Goal: Information Seeking & Learning: Learn about a topic

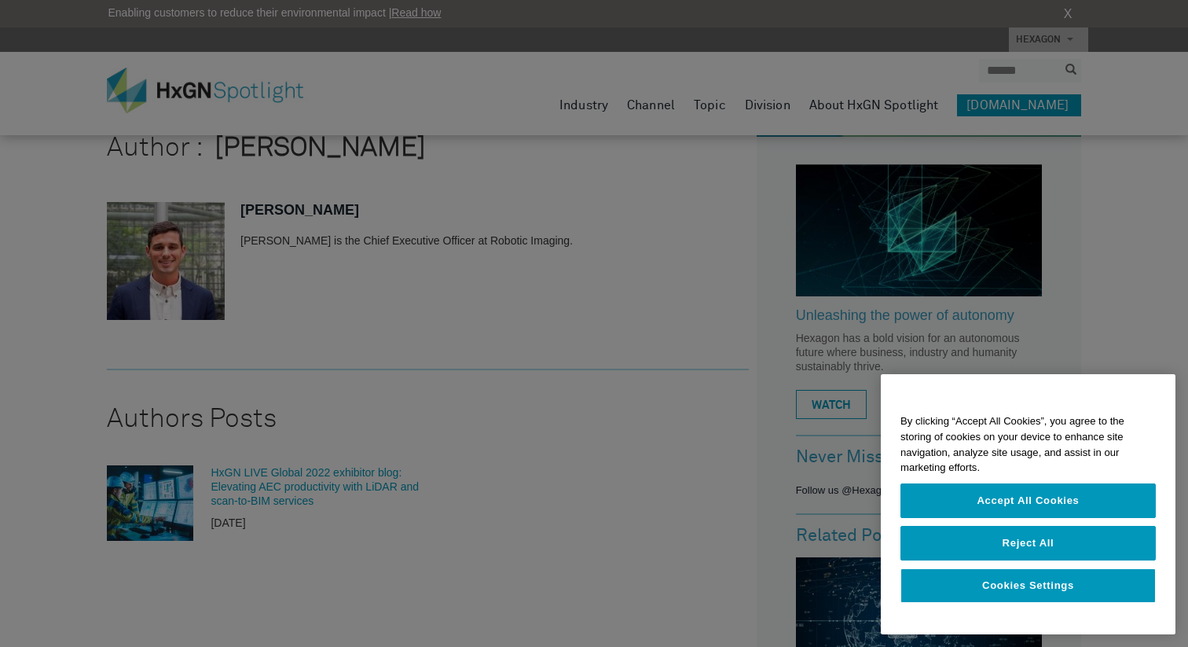
scroll to position [81, 0]
click at [196, 306] on div at bounding box center [594, 323] width 1188 height 647
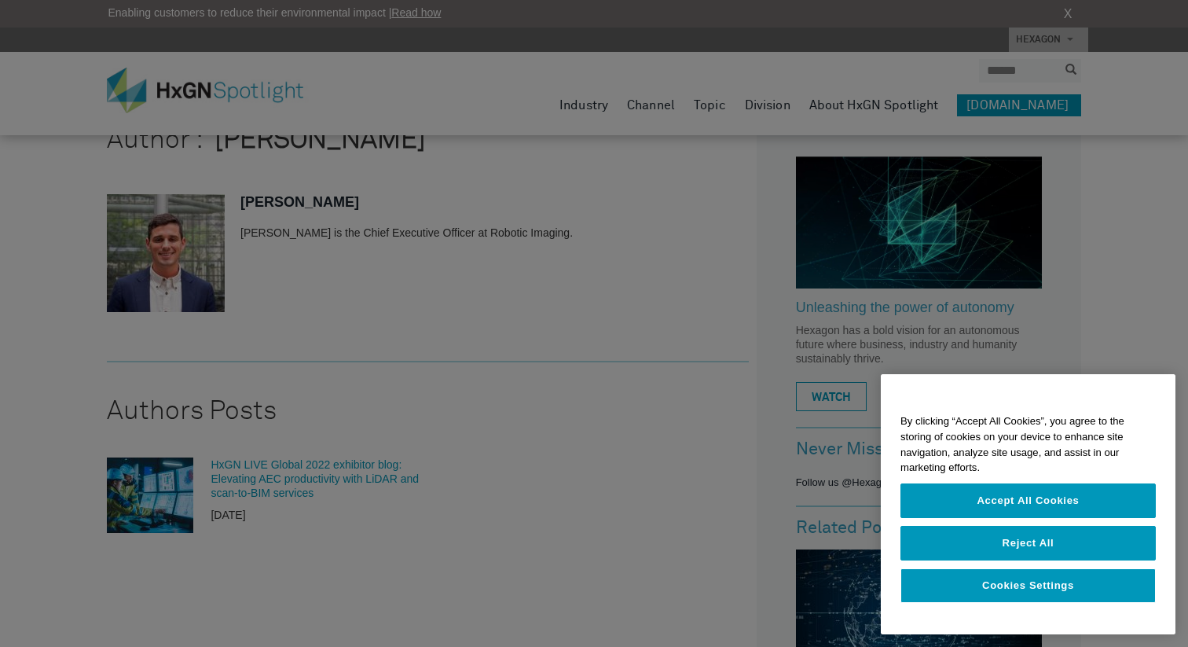
scroll to position [123, 0]
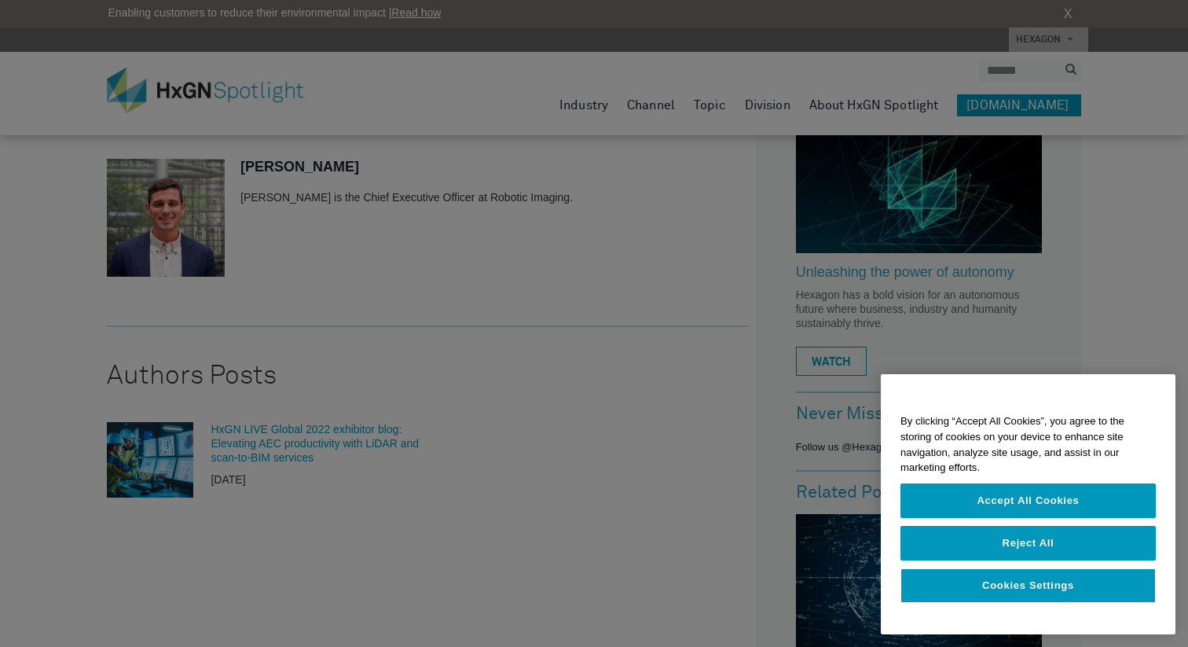
click at [281, 433] on div at bounding box center [594, 323] width 1188 height 647
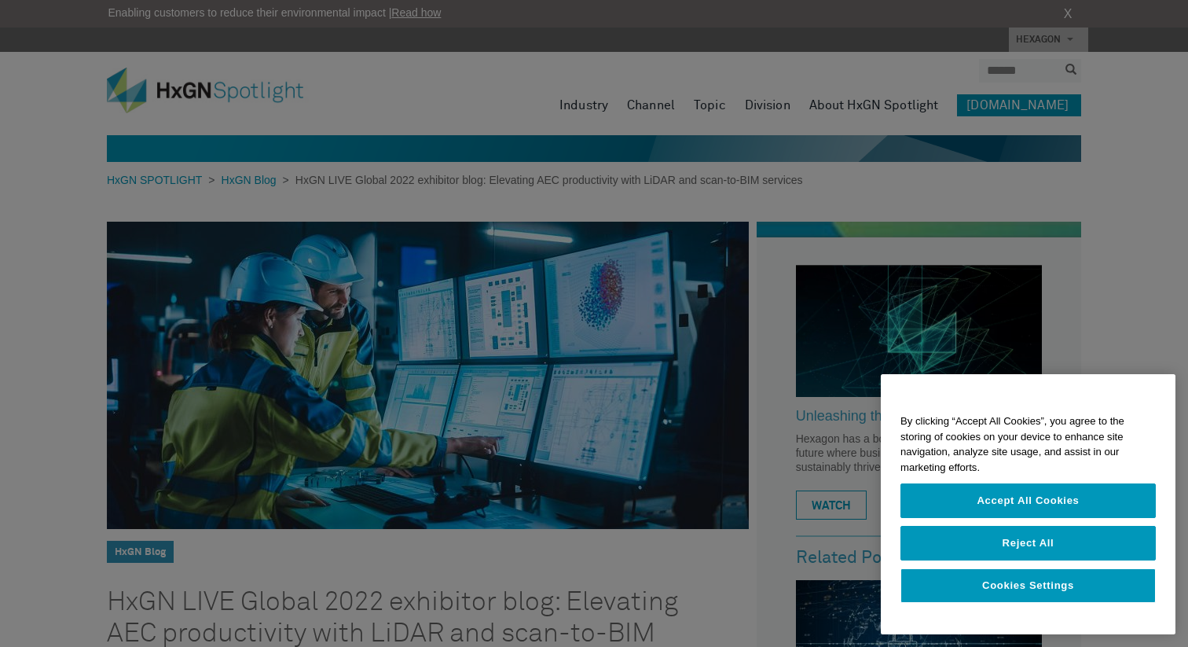
click at [322, 226] on div at bounding box center [594, 323] width 1188 height 647
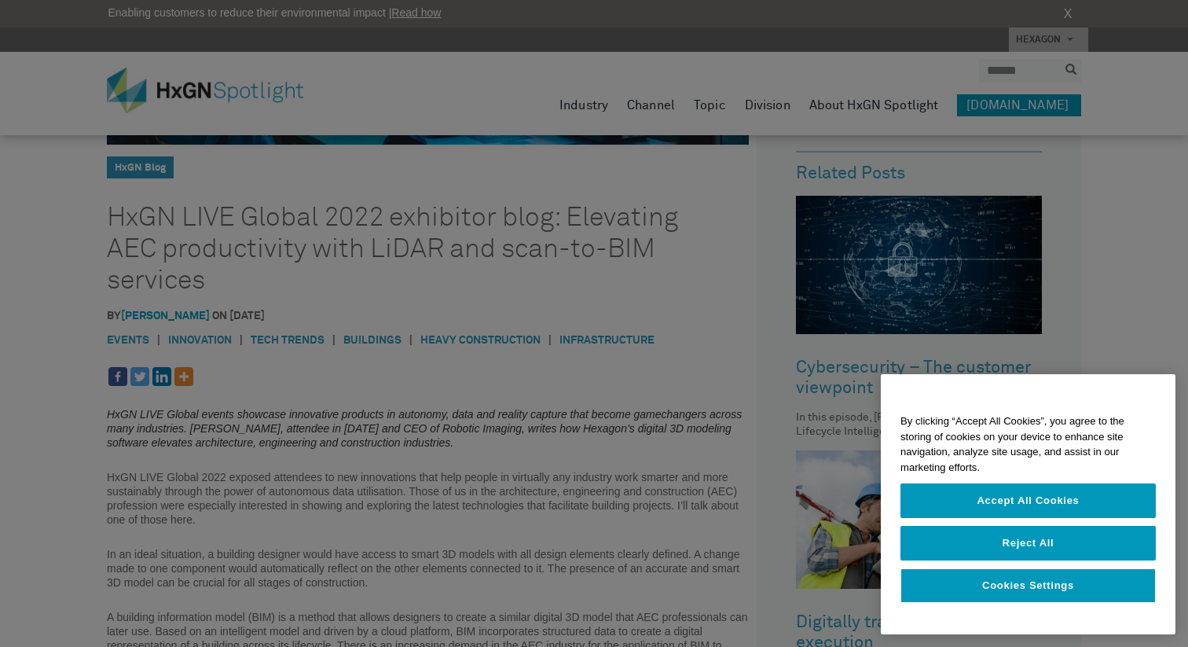
scroll to position [390, 0]
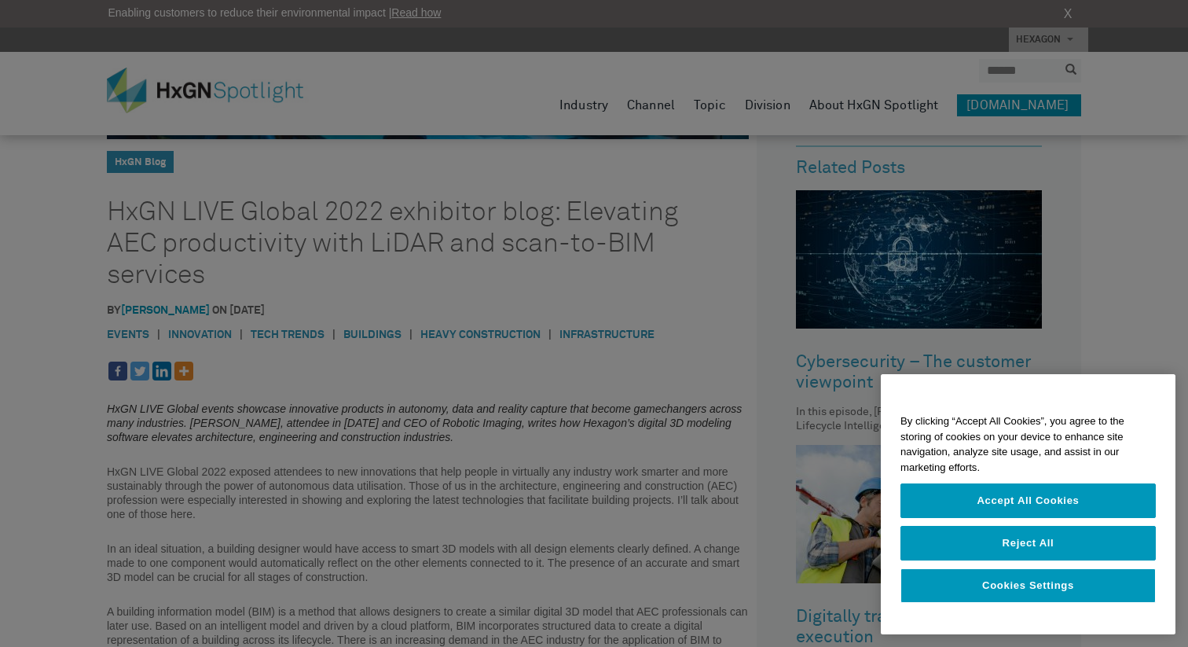
click at [394, 262] on div at bounding box center [594, 323] width 1188 height 647
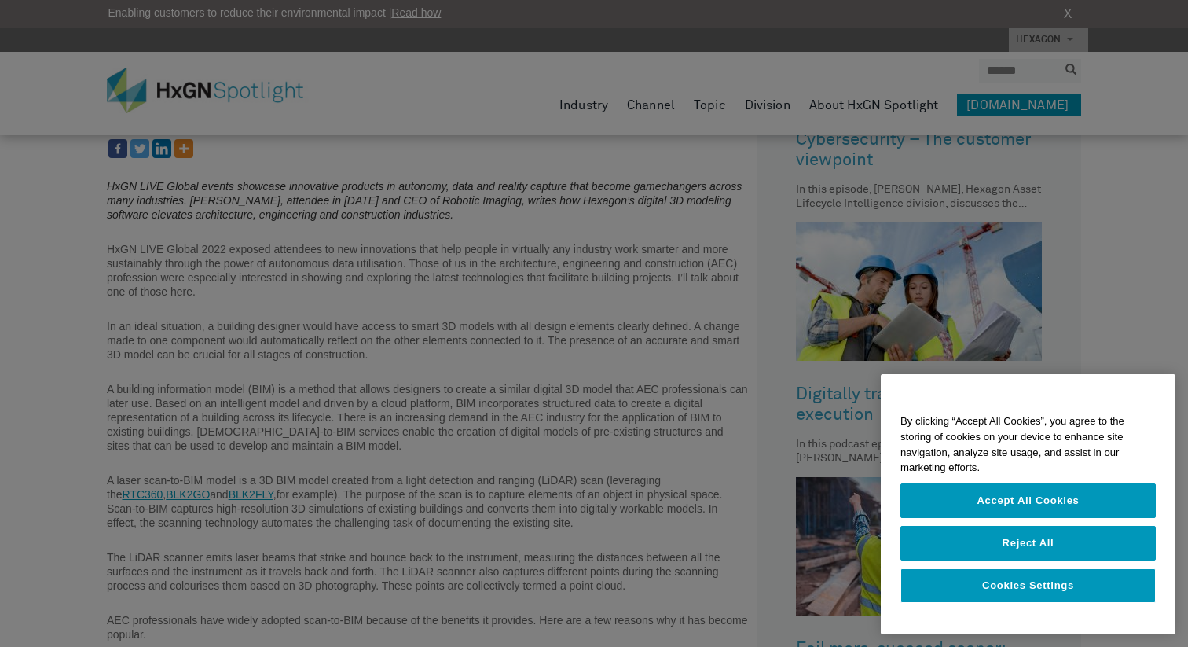
scroll to position [625, 0]
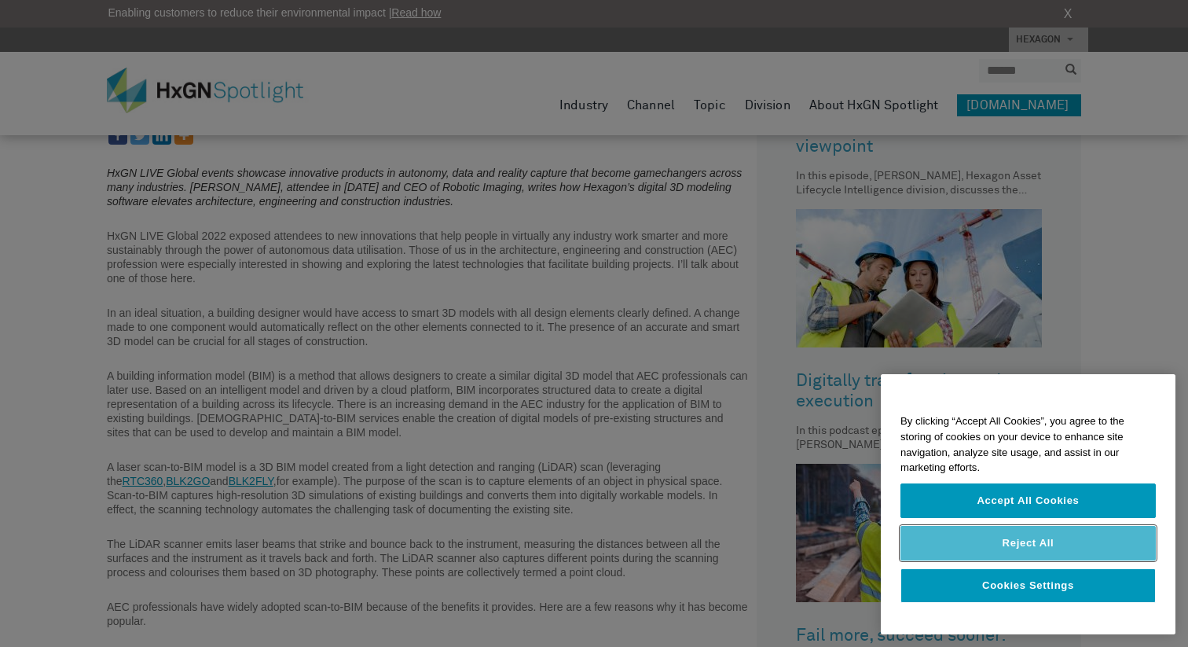
click at [955, 544] on button "Reject All" at bounding box center [1028, 543] width 255 height 35
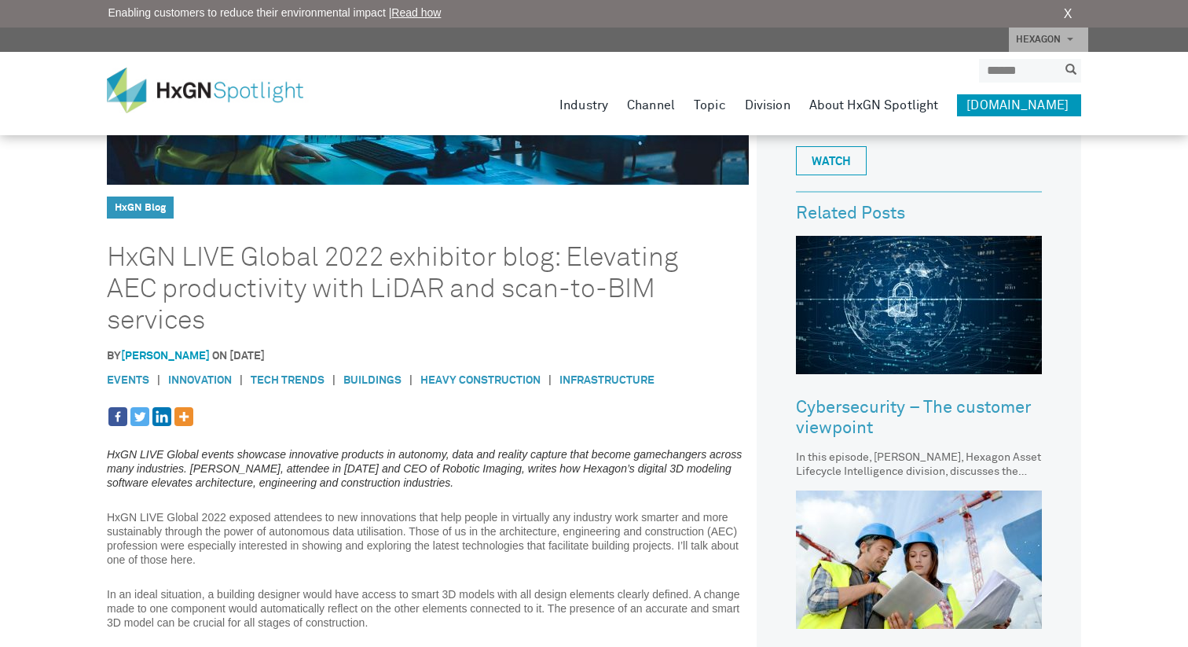
scroll to position [0, 0]
